Goal: Navigation & Orientation: Find specific page/section

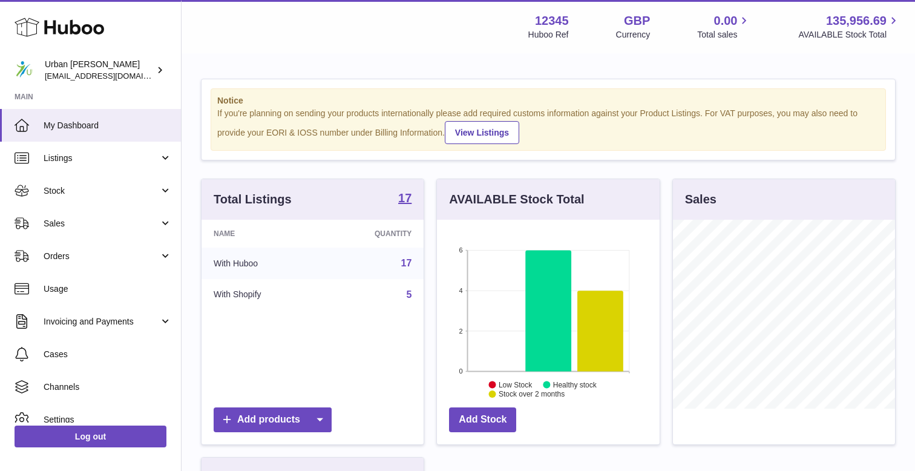
scroll to position [189, 222]
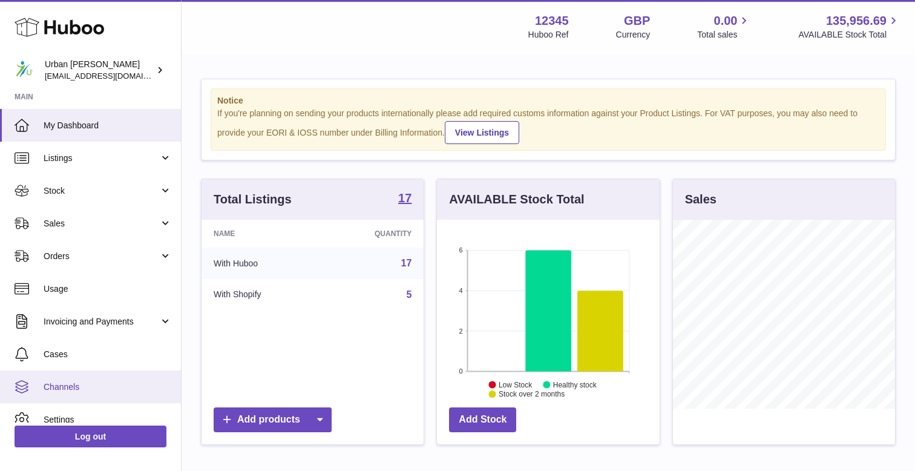
click at [84, 383] on span "Channels" at bounding box center [108, 386] width 128 height 11
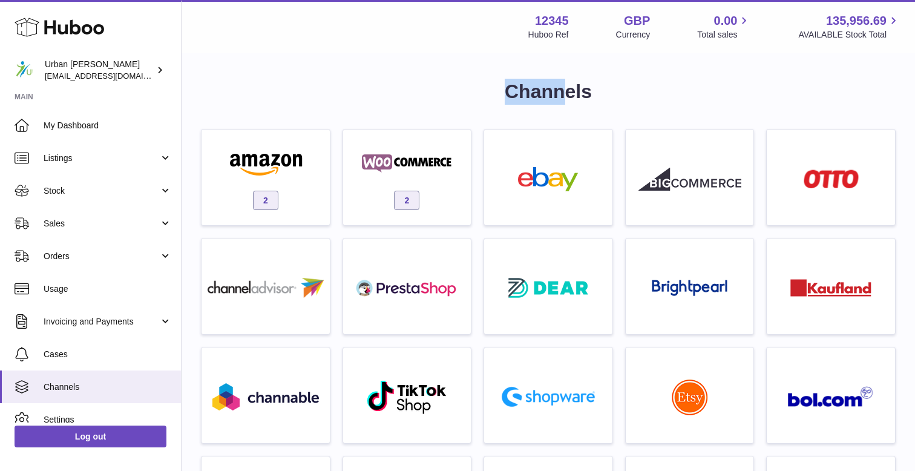
drag, startPoint x: 370, startPoint y: 97, endPoint x: 568, endPoint y: 96, distance: 197.3
click at [568, 96] on h1 "Channels" at bounding box center [548, 92] width 695 height 26
click at [683, 100] on h1 "Channels" at bounding box center [548, 92] width 695 height 26
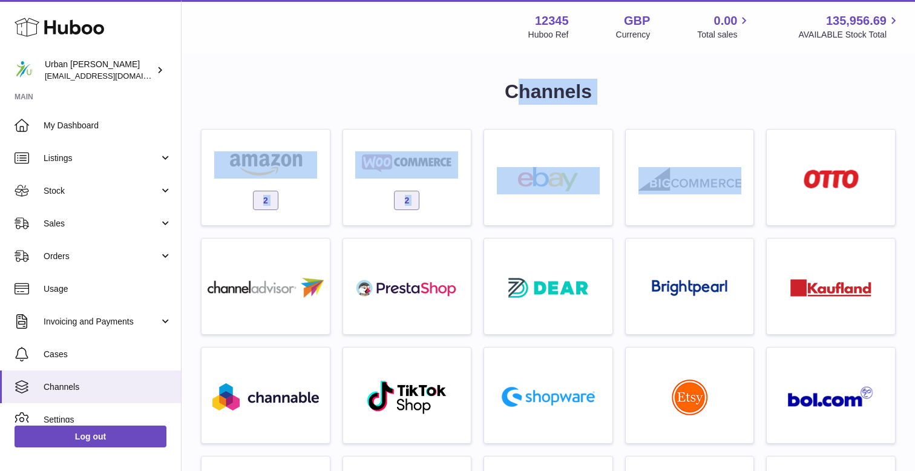
drag, startPoint x: 627, startPoint y: 108, endPoint x: 519, endPoint y: 91, distance: 109.6
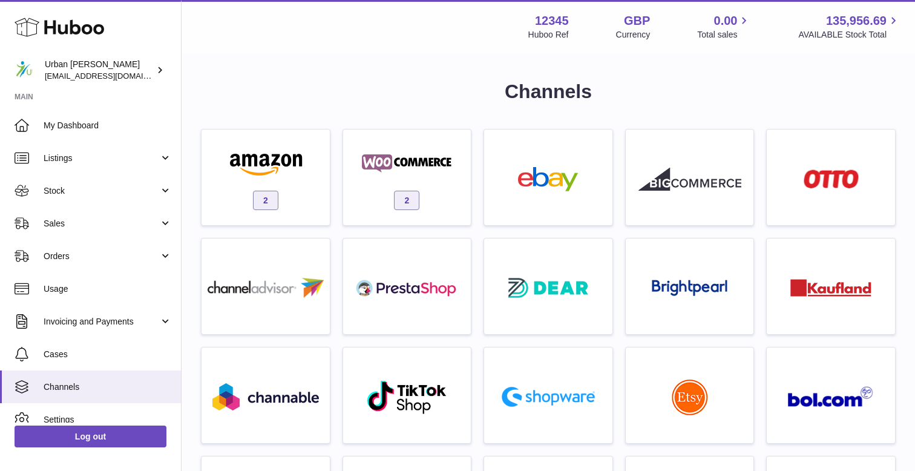
click at [431, 44] on div "Menu Huboo 12345 Huboo Ref GBP Currency 0.00 Total sales 135,956.69 AVAILABLE S…" at bounding box center [548, 26] width 733 height 53
